Goal: Task Accomplishment & Management: Complete application form

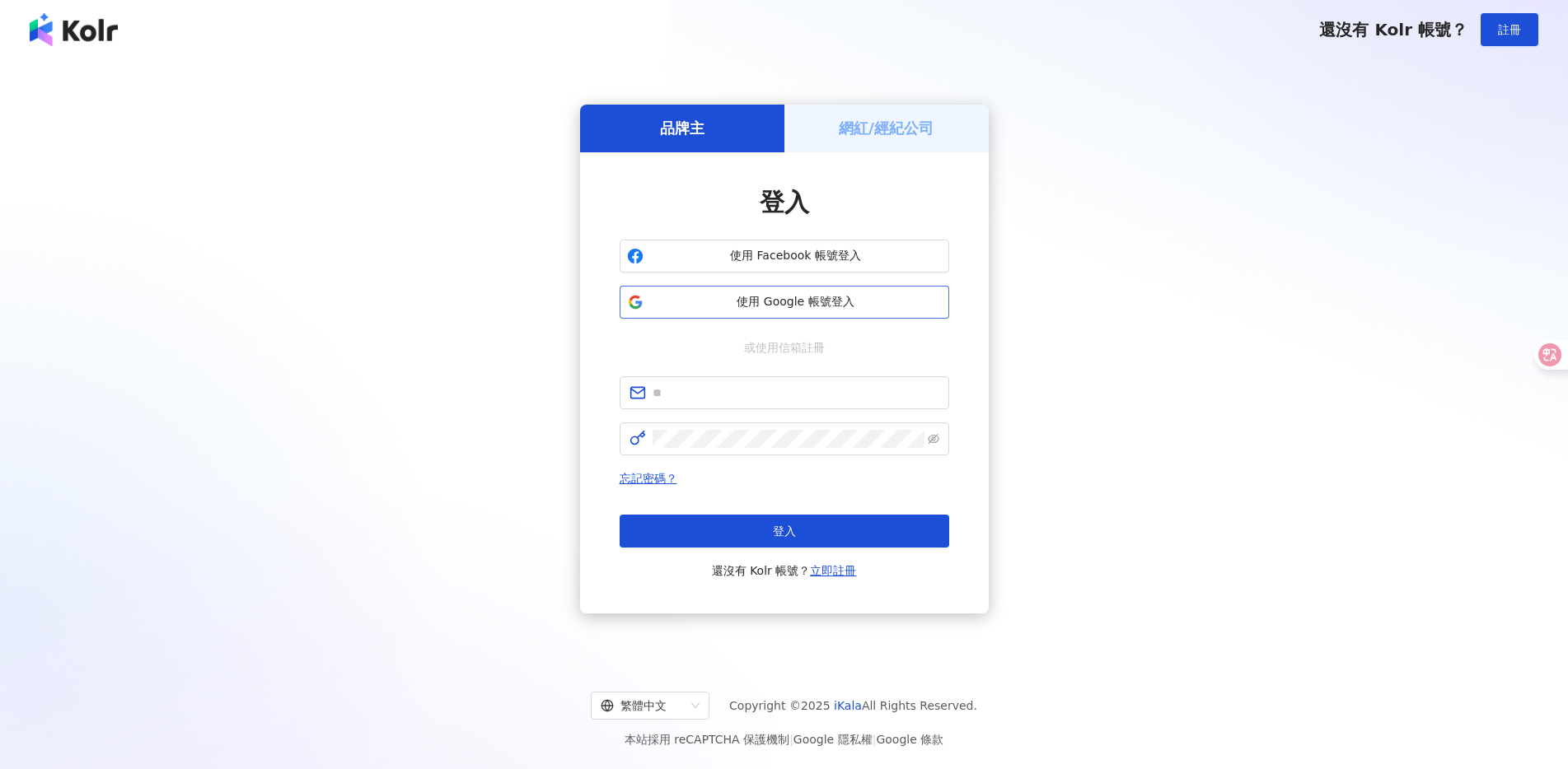
click at [838, 295] on span "使用 Google 帳號登入" at bounding box center [795, 302] width 291 height 16
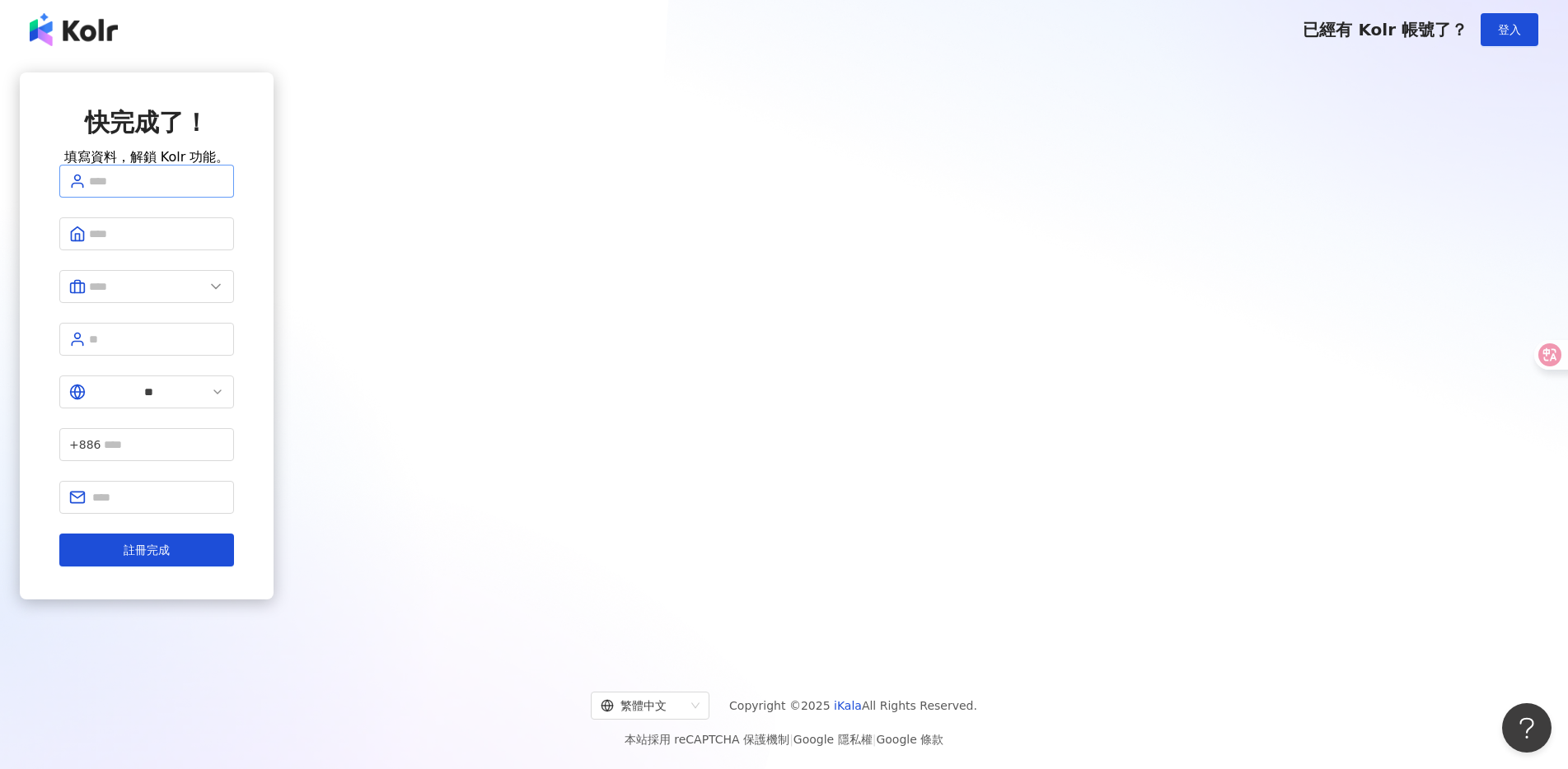
click at [234, 198] on span at bounding box center [146, 181] width 175 height 32
click at [273, 500] on div "快完成了！ 填寫資料，解鎖 Kolr 功能。 ** +886 註冊完成" at bounding box center [147, 359] width 254 height 573
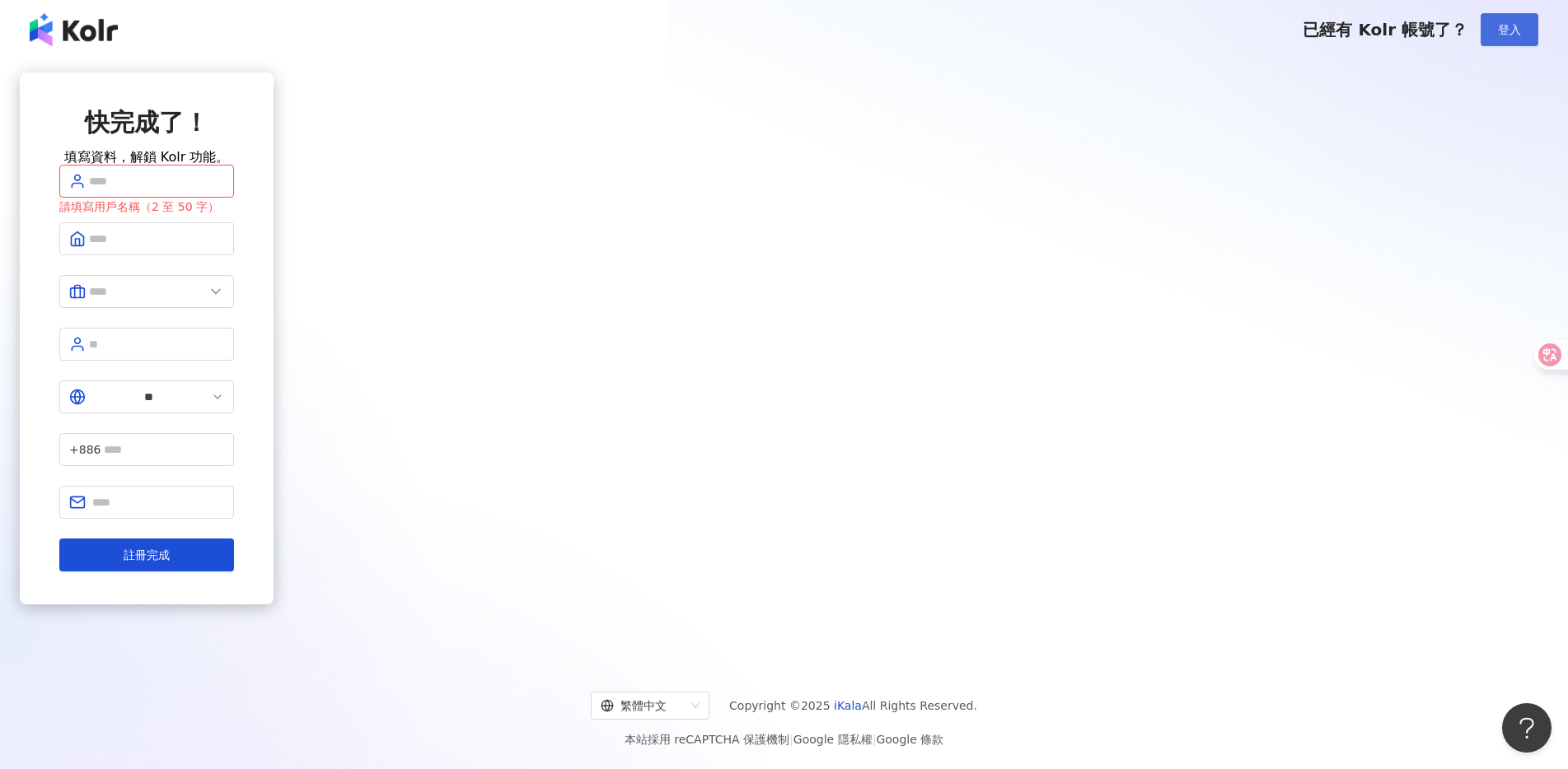
click at [1513, 40] on button "登入" at bounding box center [1509, 30] width 57 height 32
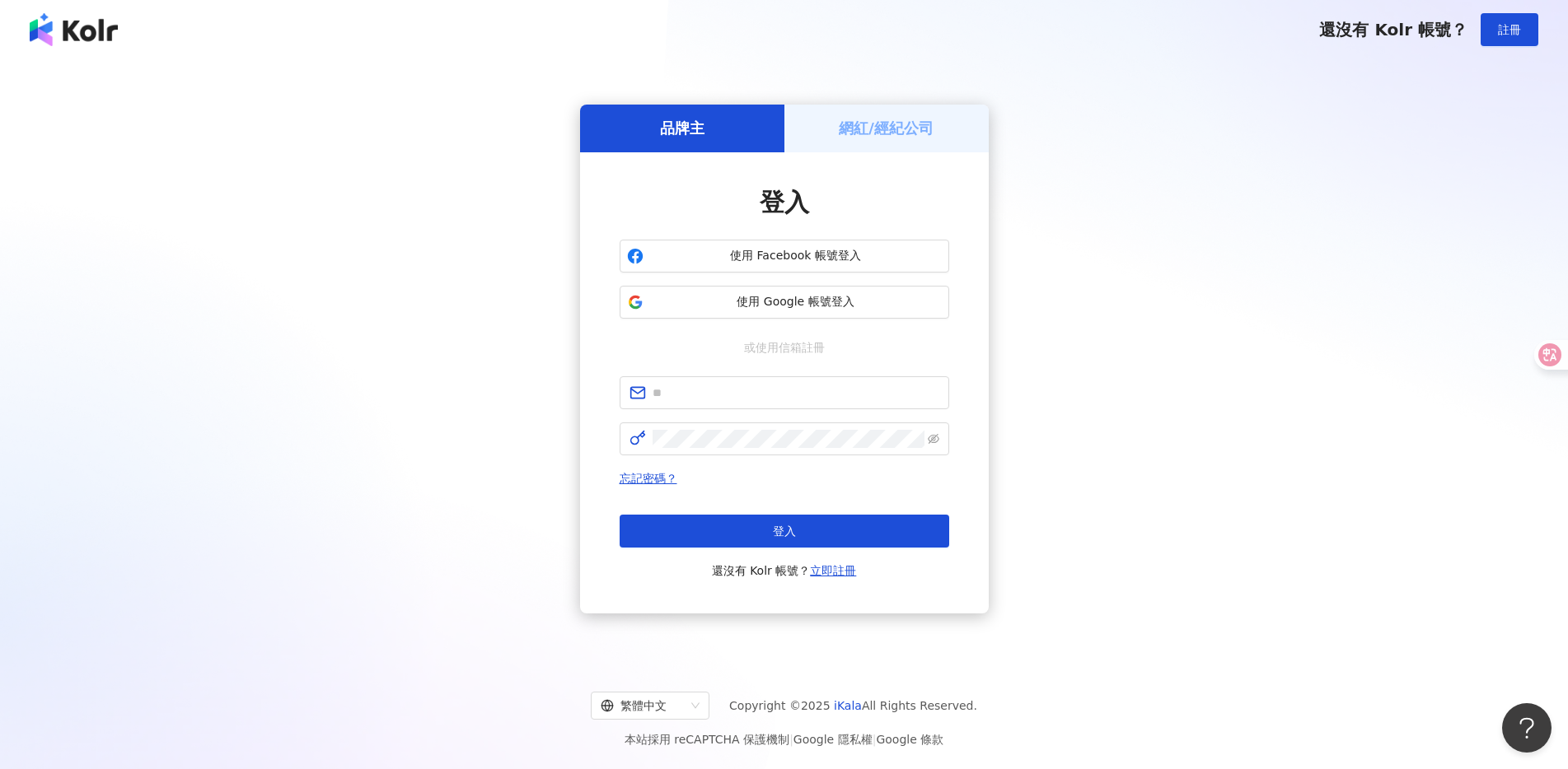
click at [68, 27] on img at bounding box center [74, 30] width 88 height 32
click at [934, 135] on div "網紅/經紀公司" at bounding box center [887, 128] width 204 height 47
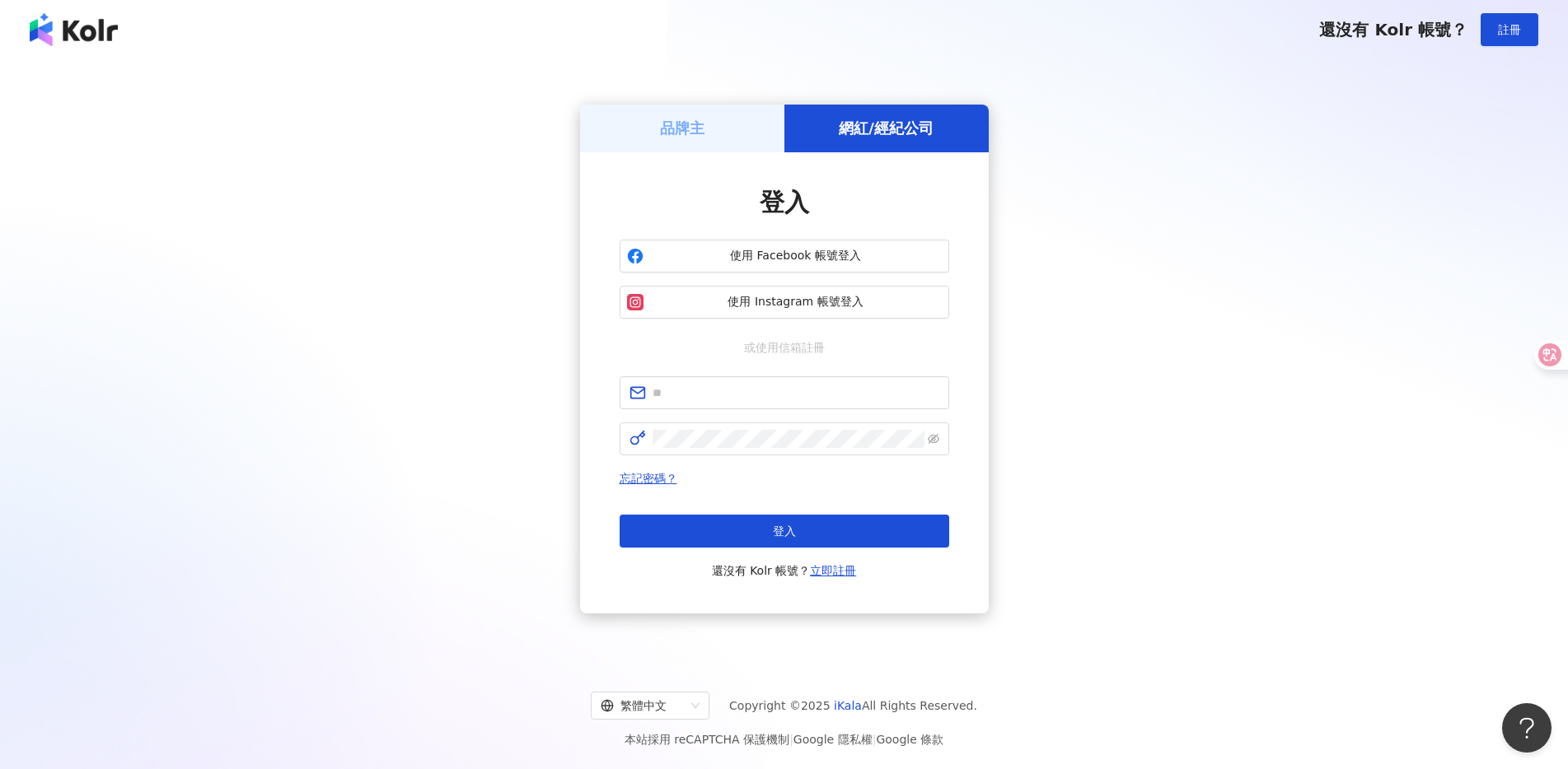
click at [681, 132] on h5 "品牌主" at bounding box center [682, 128] width 45 height 21
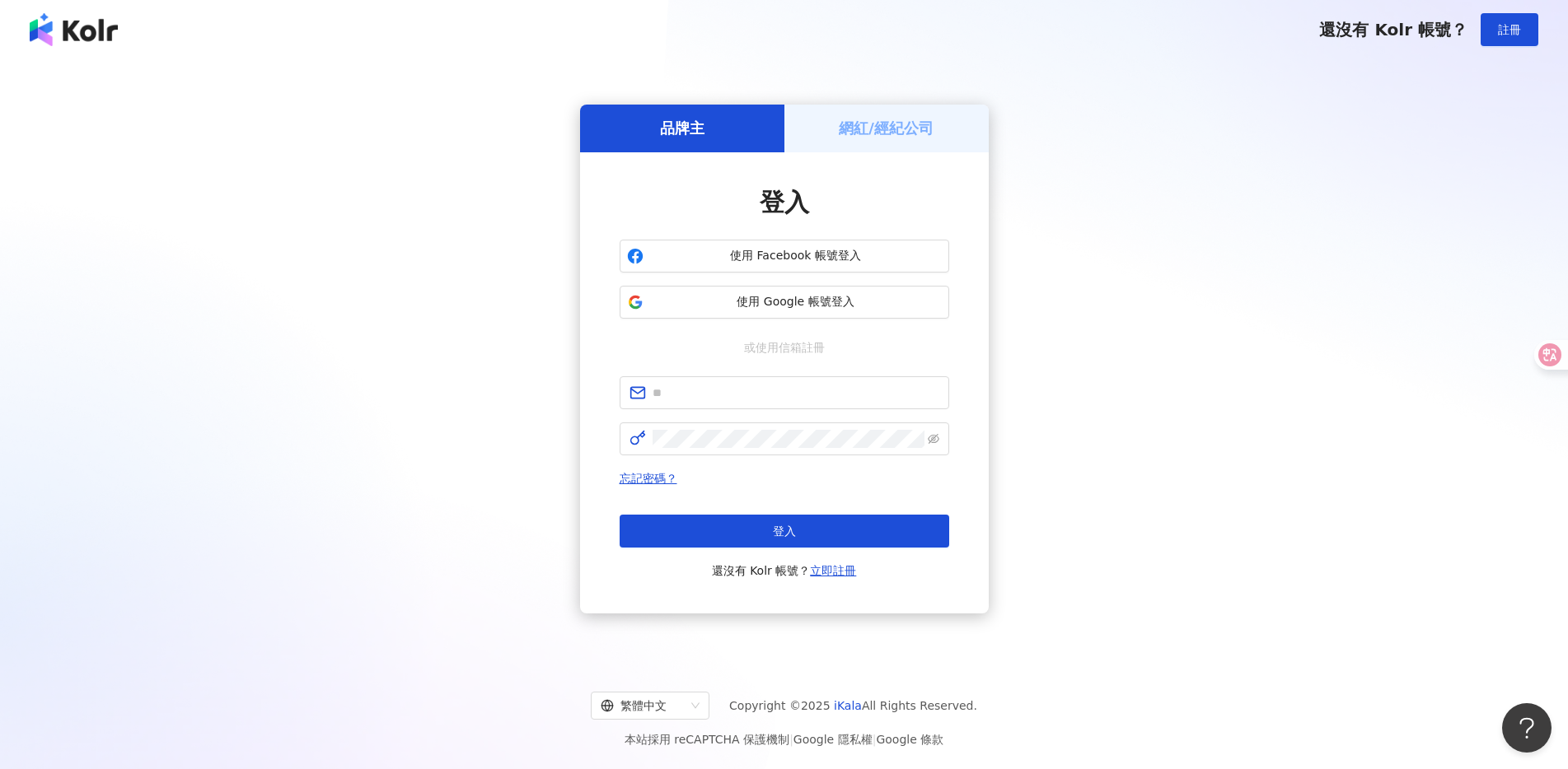
click at [1213, 248] on div "品牌主 網紅/經紀公司 登入 使用 Facebook 帳號登入 使用 Google 帳號登入 或使用信箱註冊 忘記密碼？ 登入 還沒有 Kolr 帳號？ 立即…" at bounding box center [784, 359] width 1528 height 573
drag, startPoint x: 1528, startPoint y: 461, endPoint x: 1548, endPoint y: 459, distance: 20.1
click at [1528, 462] on div "品牌主 網紅/經紀公司 登入 使用 Facebook 帳號登入 使用 Google 帳號登入 或使用信箱註冊 忘記密碼？ 登入 還沒有 Kolr 帳號？ 立即…" at bounding box center [784, 359] width 1528 height 573
click at [53, 502] on div "品牌主 網紅/經紀公司 登入 使用 Facebook 帳號登入 使用 Google 帳號登入 或使用信箱註冊 忘記密碼？ 登入 還沒有 Kolr 帳號？ 立即…" at bounding box center [784, 359] width 1528 height 573
click at [397, 443] on div "品牌主 網紅/經紀公司 登入 使用 Facebook 帳號登入 使用 Google 帳號登入 或使用信箱註冊 忘記密碼？ 登入 還沒有 Kolr 帳號？ 立即…" at bounding box center [784, 359] width 1528 height 573
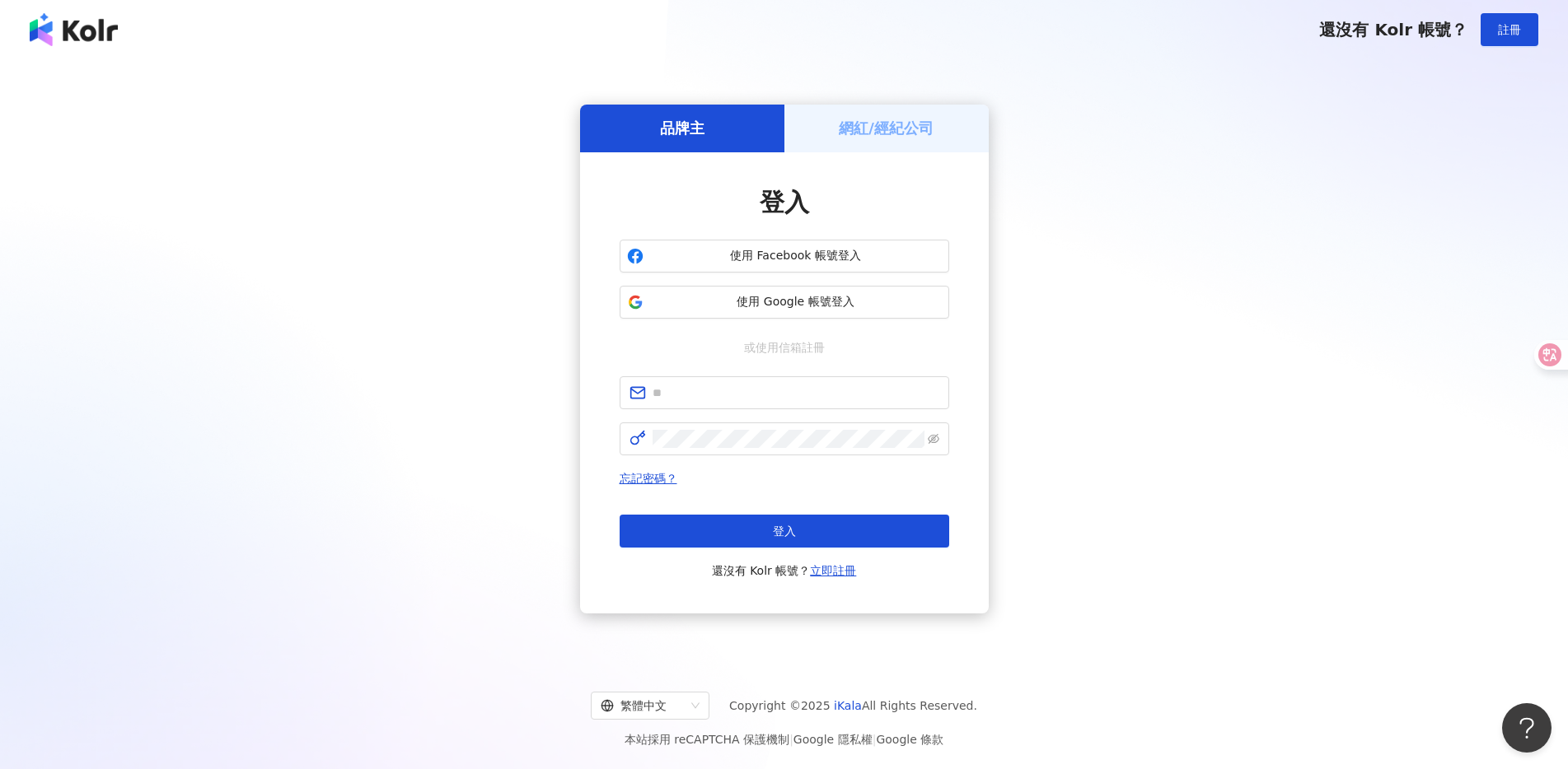
click at [1300, 405] on div "品牌主 網紅/經紀公司 登入 使用 Facebook 帳號登入 使用 Google 帳號登入 或使用信箱註冊 忘記密碼？ 登入 還沒有 Kolr 帳號？ 立即…" at bounding box center [784, 359] width 1528 height 573
click at [1193, 605] on div "品牌主 網紅/經紀公司 登入 使用 Facebook 帳號登入 使用 Google 帳號登入 或使用信箱註冊 忘記密碼？ 登入 還沒有 Kolr 帳號？ 立即…" at bounding box center [784, 359] width 1528 height 573
